Goal: Transaction & Acquisition: Book appointment/travel/reservation

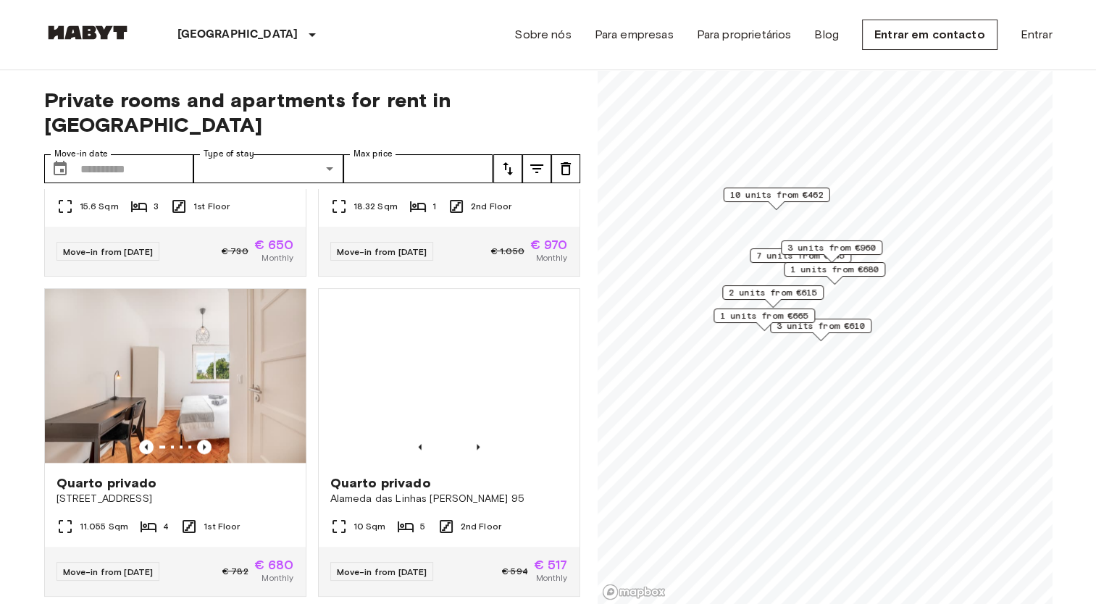
scroll to position [1626, 0]
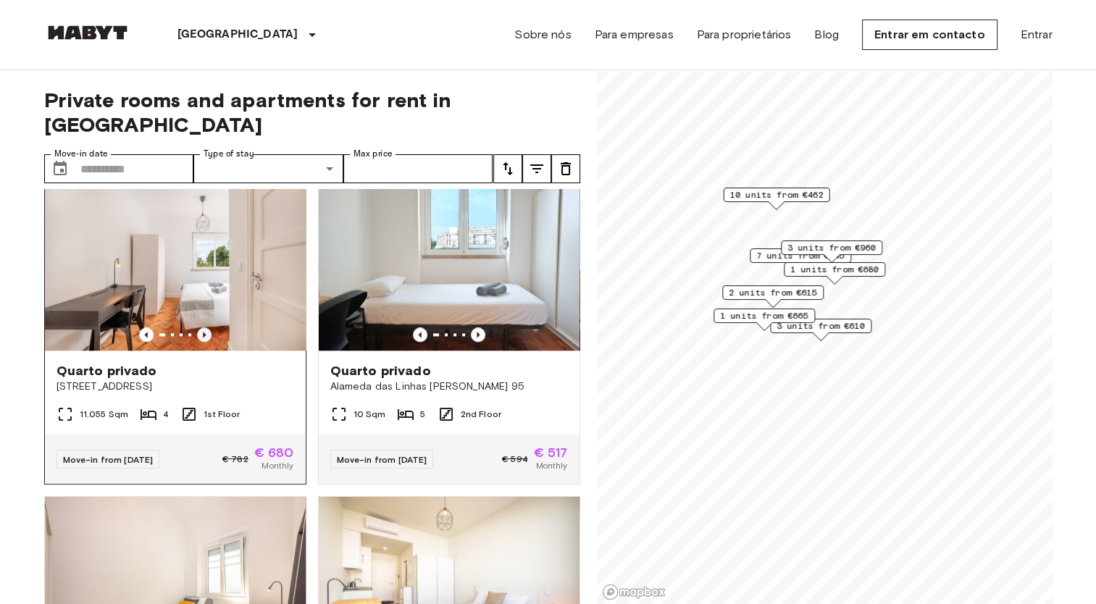
click at [205, 342] on icon "Previous image" at bounding box center [204, 335] width 14 height 14
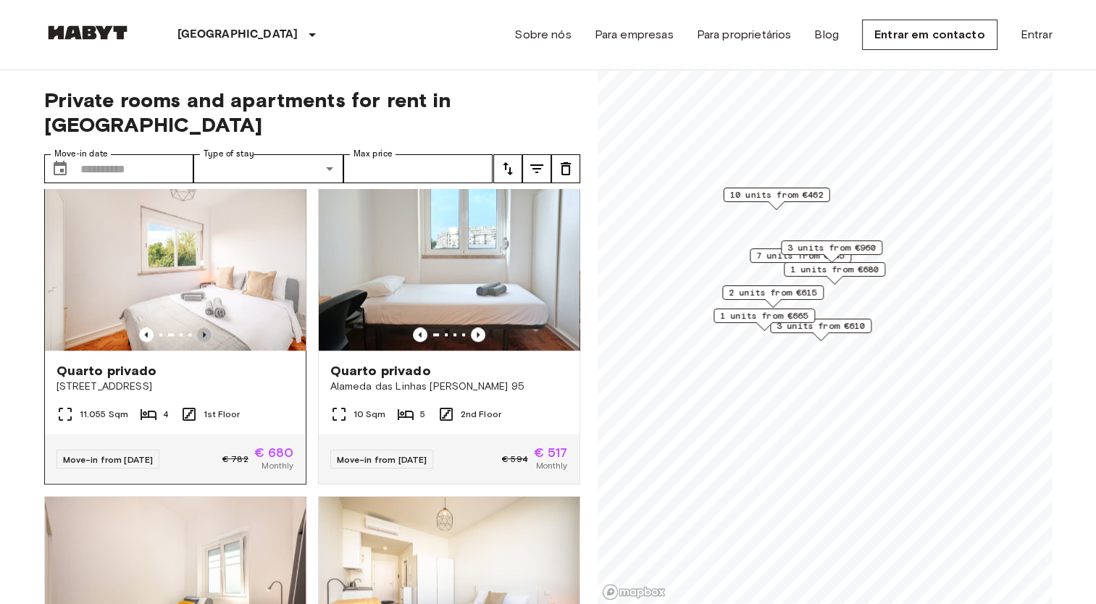
click at [205, 342] on icon "Previous image" at bounding box center [204, 335] width 14 height 14
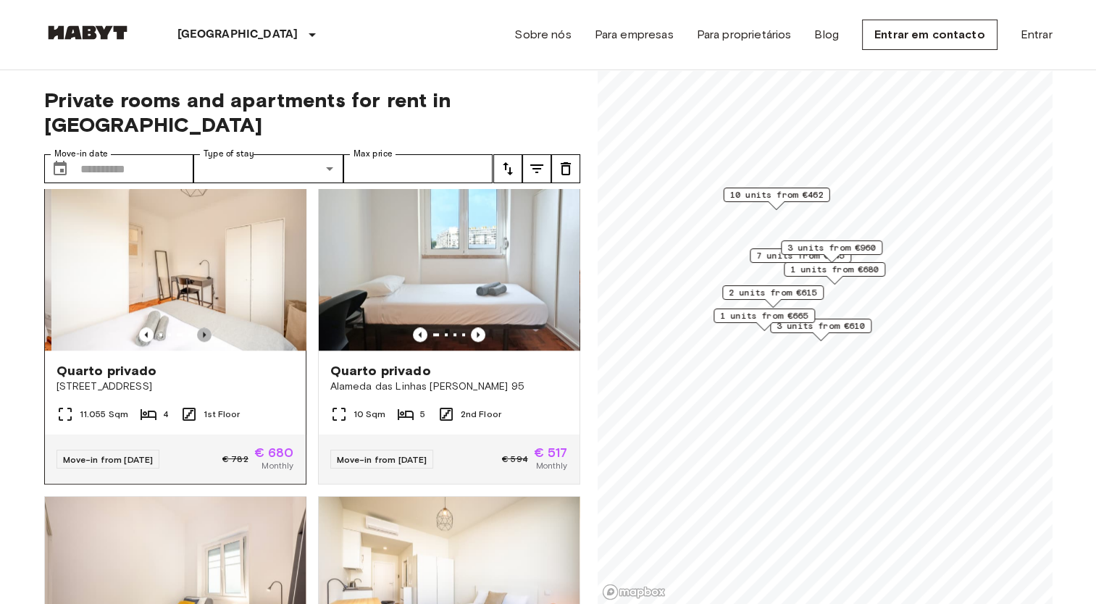
click at [205, 342] on icon "Previous image" at bounding box center [204, 335] width 14 height 14
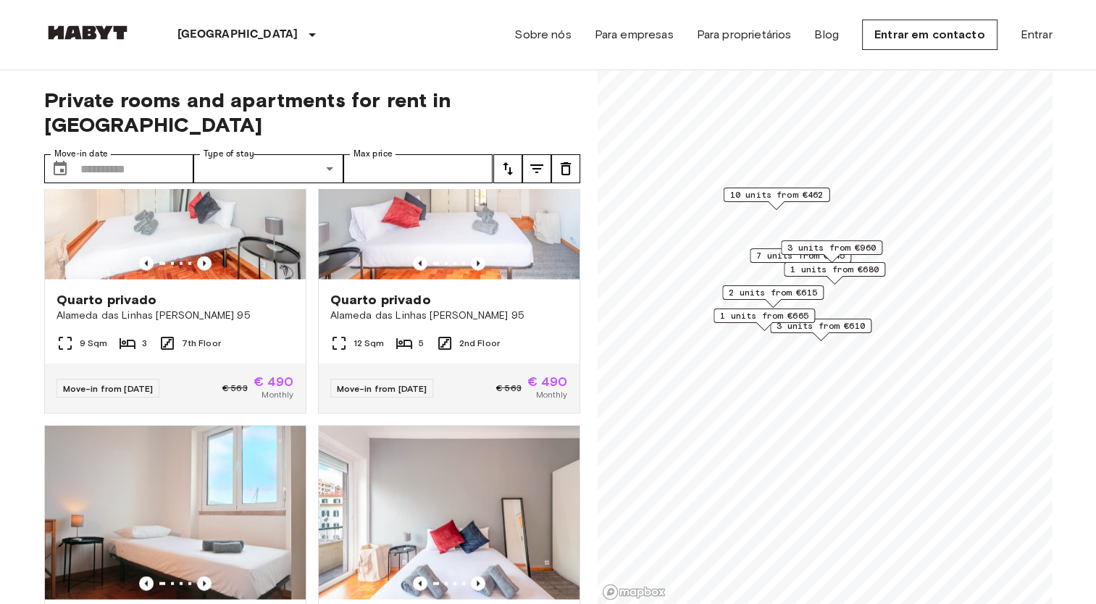
scroll to position [3278, 0]
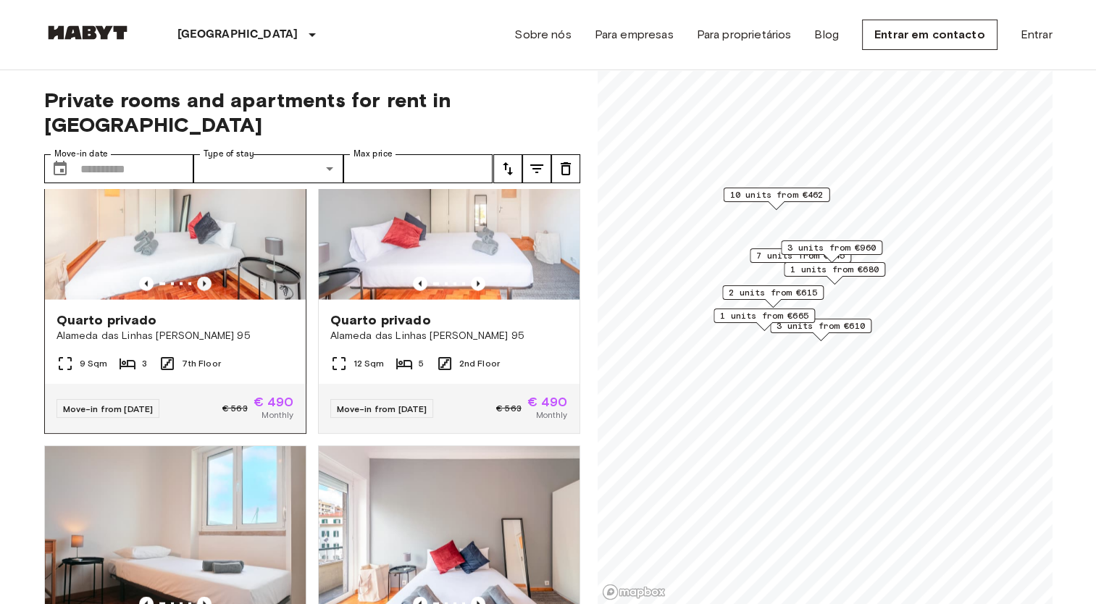
click at [203, 287] on icon "Previous image" at bounding box center [204, 284] width 3 height 6
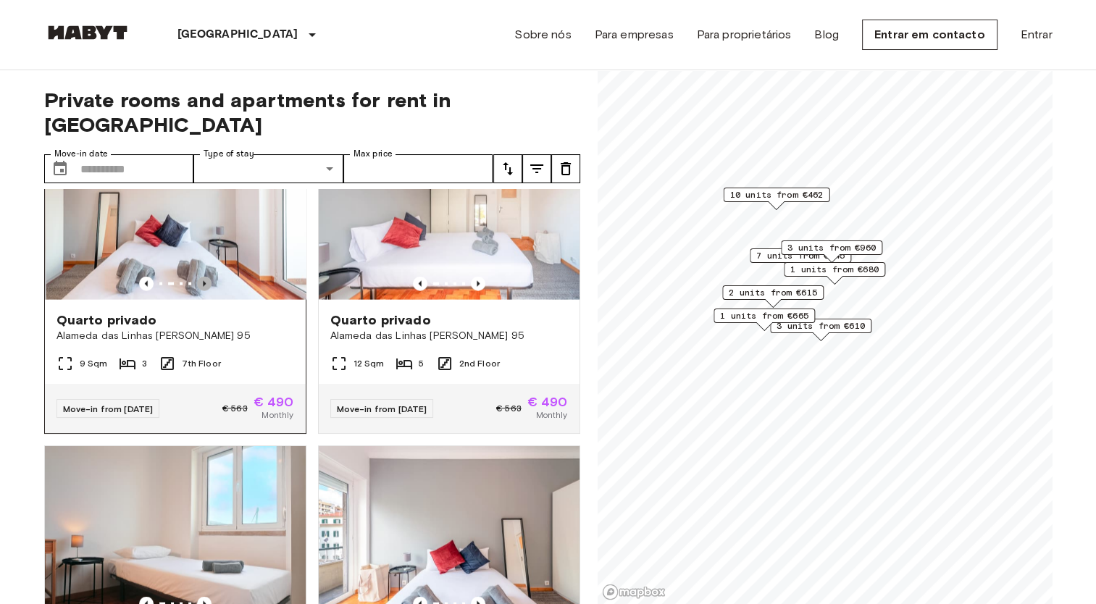
click at [203, 287] on icon "Previous image" at bounding box center [204, 284] width 3 height 6
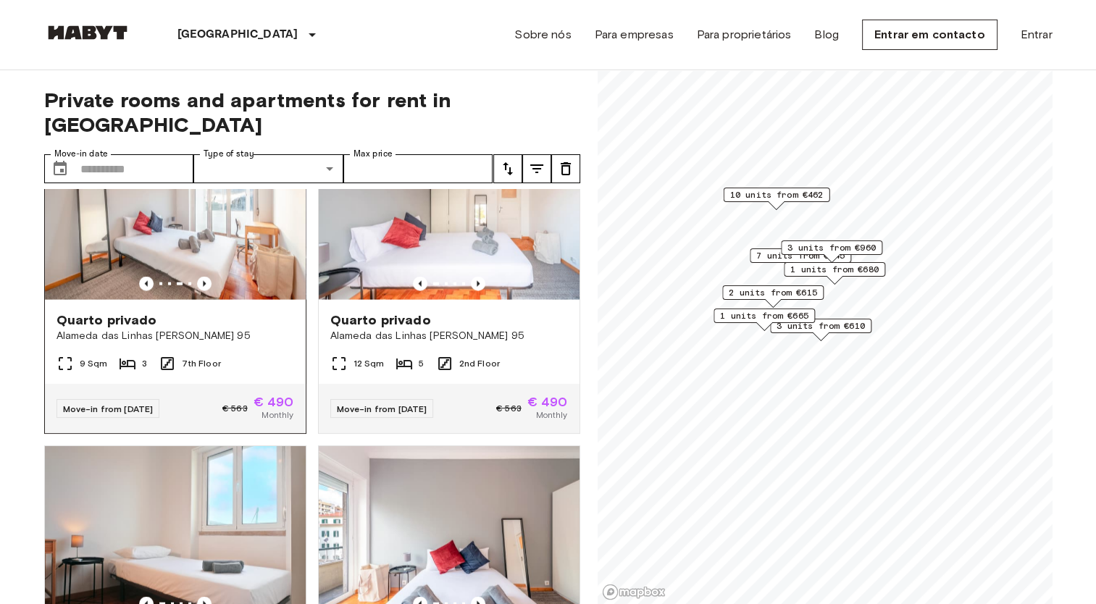
click at [212, 251] on img at bounding box center [175, 213] width 261 height 174
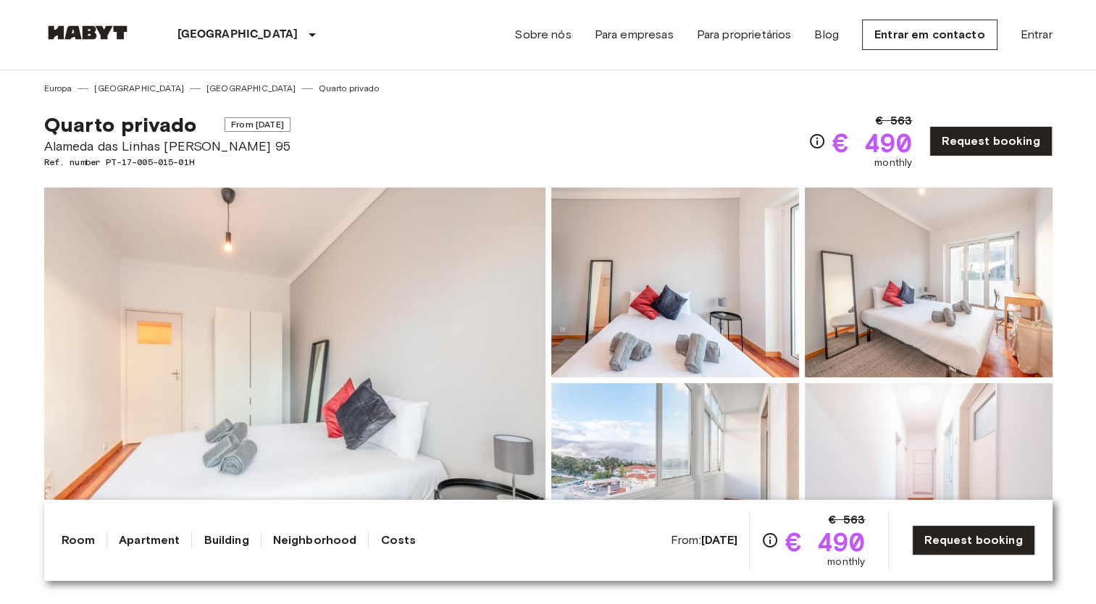
click at [429, 338] on img at bounding box center [294, 381] width 501 height 386
